Goal: Transaction & Acquisition: Download file/media

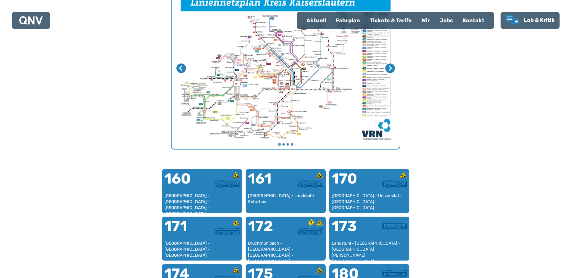
scroll to position [246, 0]
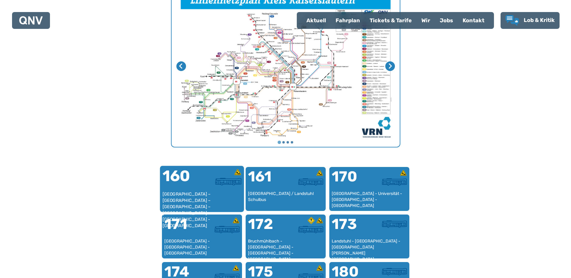
click at [177, 197] on div "[GEOGRAPHIC_DATA] – [GEOGRAPHIC_DATA] – [GEOGRAPHIC_DATA] – [GEOGRAPHIC_DATA] –…" at bounding box center [201, 200] width 79 height 18
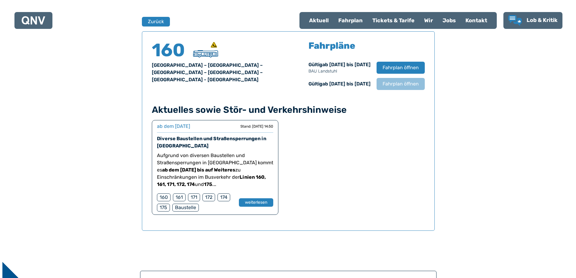
scroll to position [397, 0]
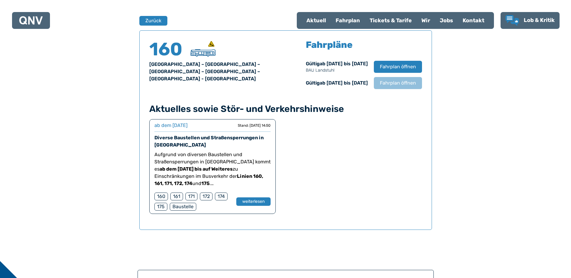
click at [160, 197] on div "160" at bounding box center [162, 197] width 14 height 8
click at [390, 65] on span "Fahrplan öffnen" at bounding box center [398, 66] width 37 height 7
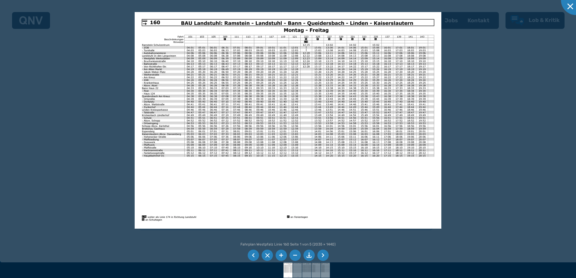
click at [283, 30] on img at bounding box center [288, 120] width 307 height 217
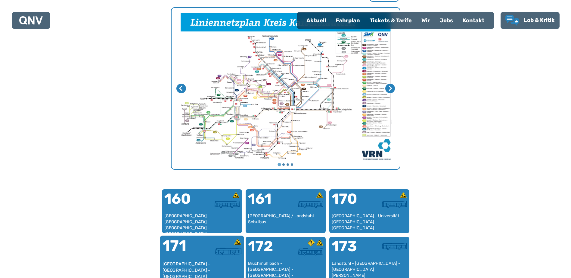
scroll to position [271, 0]
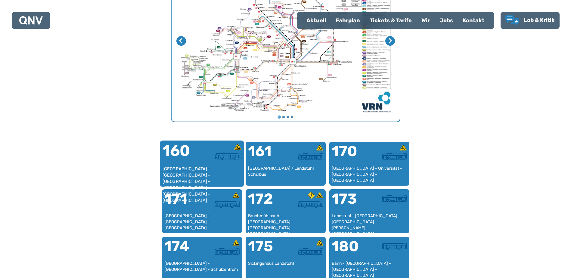
click at [184, 167] on div "[GEOGRAPHIC_DATA] – [GEOGRAPHIC_DATA] – [GEOGRAPHIC_DATA] – [GEOGRAPHIC_DATA] –…" at bounding box center [201, 175] width 79 height 18
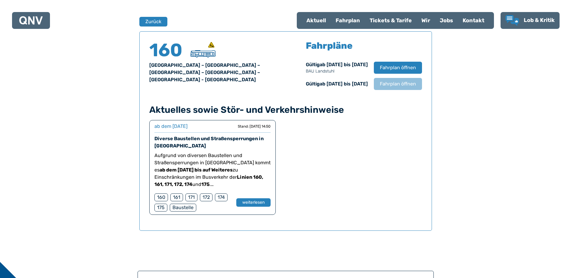
scroll to position [397, 0]
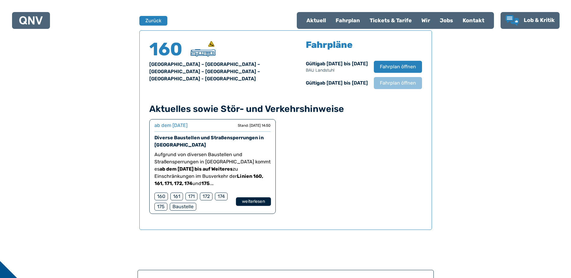
click at [256, 203] on button "weiterlesen" at bounding box center [253, 202] width 35 height 9
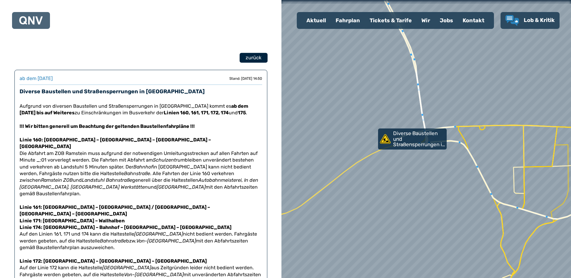
click at [249, 61] on span "zurück" at bounding box center [254, 57] width 16 height 7
select select "*"
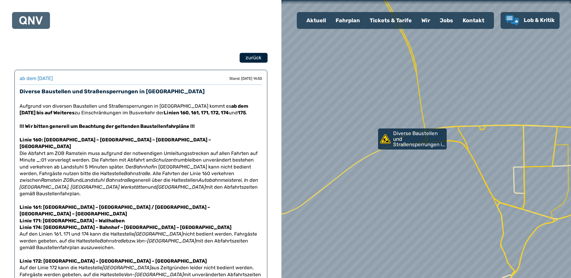
click at [254, 59] on span "zurück" at bounding box center [254, 57] width 16 height 7
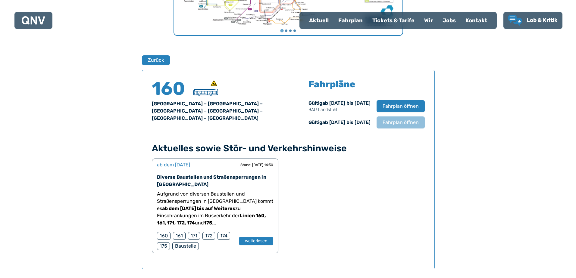
scroll to position [392, 0]
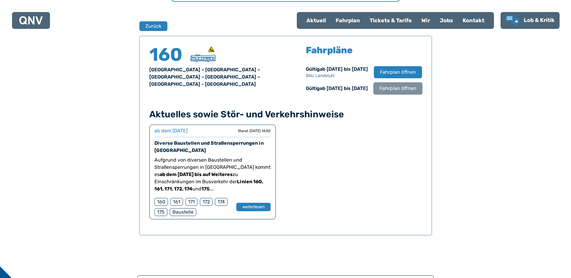
click at [406, 91] on span "Fahrplan öffnen" at bounding box center [398, 88] width 37 height 7
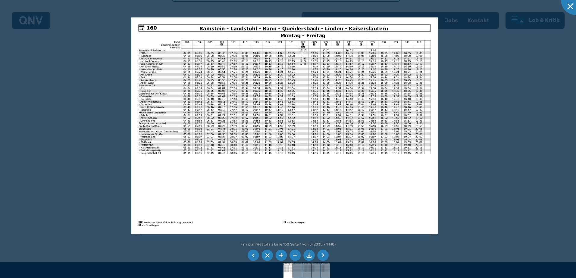
click at [324, 255] on li at bounding box center [322, 255] width 11 height 11
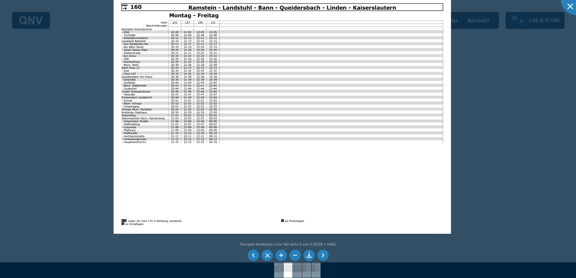
click at [262, 174] on img at bounding box center [282, 114] width 337 height 239
click at [320, 256] on li at bounding box center [322, 255] width 11 height 11
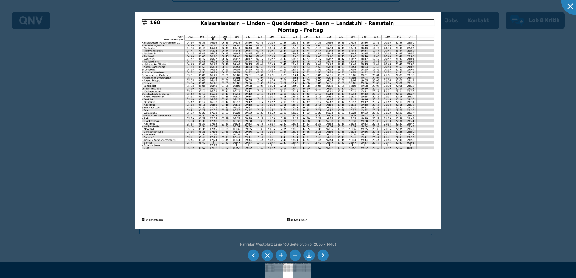
click at [253, 255] on li at bounding box center [253, 255] width 11 height 11
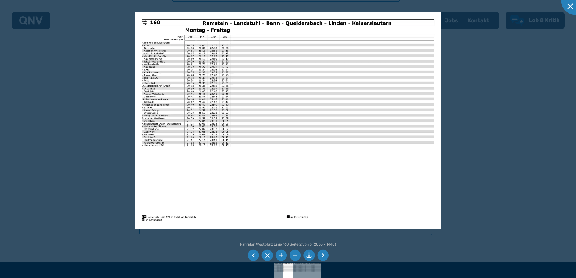
click at [253, 254] on li at bounding box center [253, 255] width 11 height 11
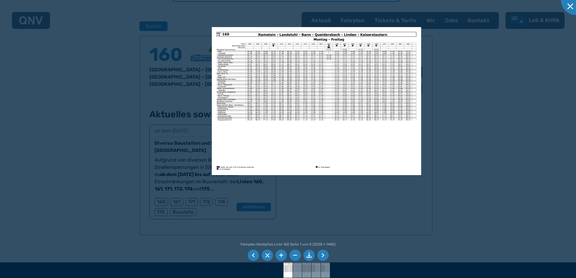
click at [447, 53] on div at bounding box center [288, 139] width 576 height 278
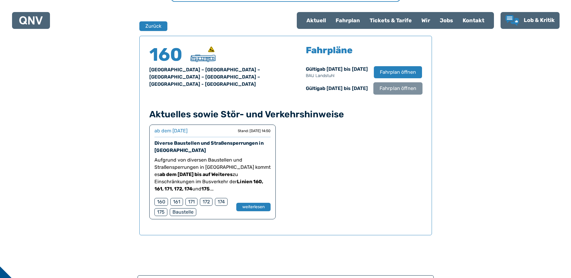
click at [400, 89] on span "Fahrplan öffnen" at bounding box center [398, 88] width 37 height 7
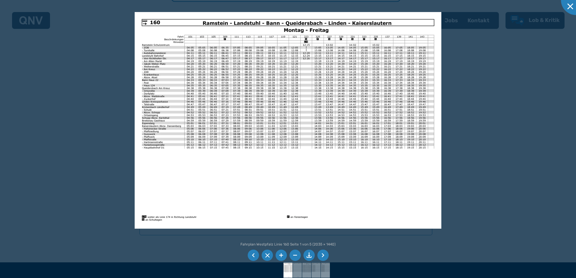
click at [308, 255] on li at bounding box center [308, 255] width 11 height 11
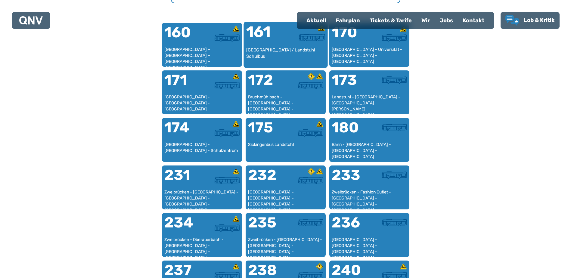
scroll to position [396, 0]
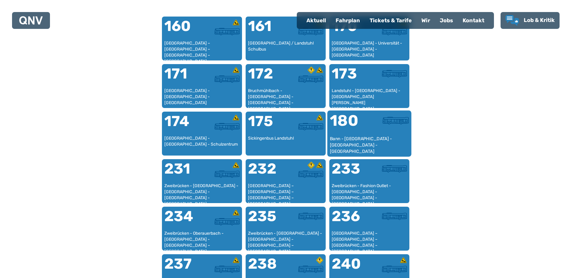
click at [360, 139] on div "Bann - [GEOGRAPHIC_DATA] - [GEOGRAPHIC_DATA] - [GEOGRAPHIC_DATA]" at bounding box center [369, 145] width 79 height 18
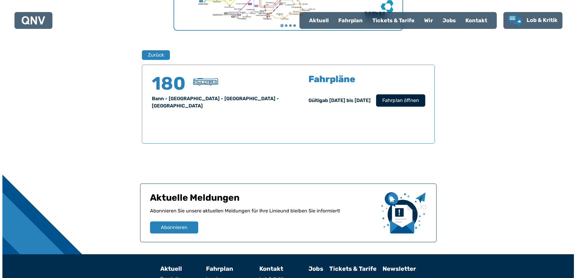
scroll to position [397, 0]
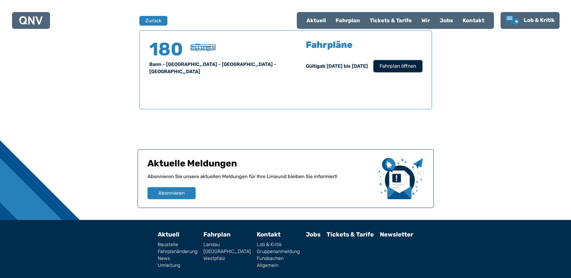
click at [404, 67] on span "Fahrplan öffnen" at bounding box center [398, 66] width 37 height 7
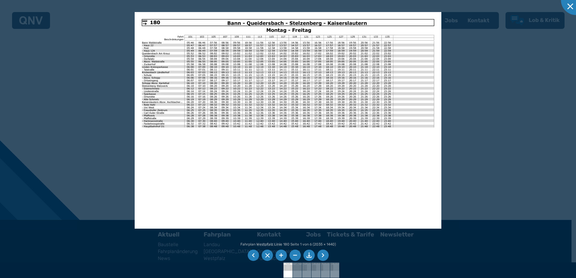
click at [308, 255] on li at bounding box center [308, 255] width 11 height 11
